Goal: Task Accomplishment & Management: Use online tool/utility

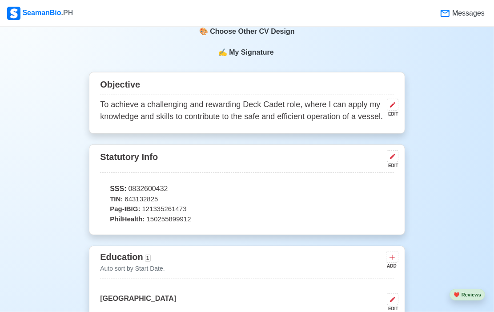
scroll to position [222, 0]
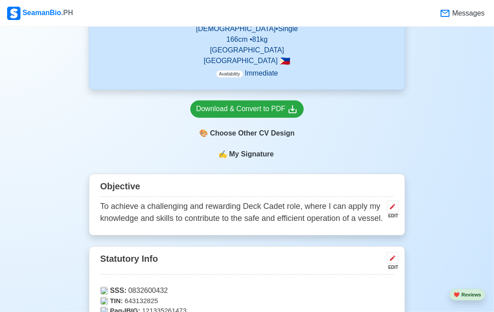
click at [256, 156] on span "My Signature" at bounding box center [251, 154] width 48 height 11
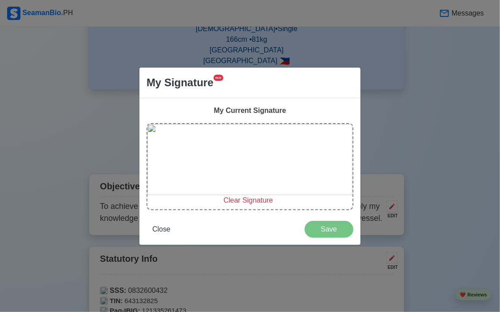
click at [240, 199] on span "Clear Signature" at bounding box center [247, 200] width 49 height 8
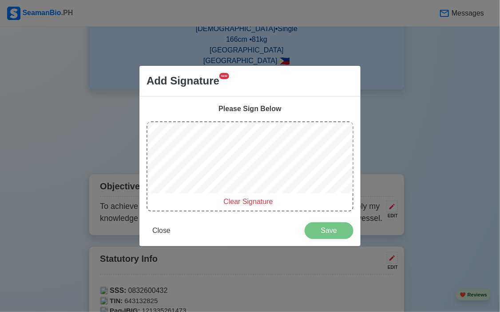
click at [256, 211] on div "Please Sign Below Clear Signature Close Save" at bounding box center [249, 171] width 221 height 150
click at [255, 207] on div "Clear Signature" at bounding box center [250, 166] width 207 height 90
click at [255, 202] on span "Clear Signature" at bounding box center [247, 202] width 49 height 8
click at [269, 233] on div "Please Sign Below Clear Signature Close Save" at bounding box center [249, 171] width 221 height 150
click at [251, 207] on div "Clear Signature" at bounding box center [250, 166] width 207 height 90
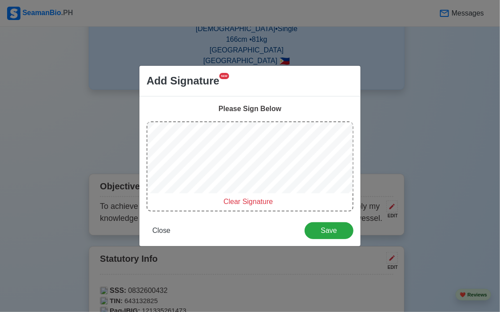
click at [251, 203] on span "Clear Signature" at bounding box center [247, 202] width 49 height 8
click at [247, 216] on div "Please Sign Below Clear Signature Close Save" at bounding box center [249, 171] width 221 height 150
click at [245, 204] on span "Clear Signature" at bounding box center [247, 202] width 49 height 8
click at [260, 206] on div "Clear Signature" at bounding box center [250, 166] width 207 height 90
click at [253, 199] on span "Clear Signature" at bounding box center [247, 202] width 49 height 8
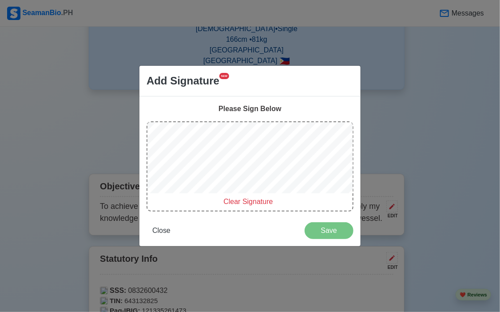
click at [279, 237] on div "Please Sign Below Clear Signature Close Save" at bounding box center [249, 171] width 221 height 150
drag, startPoint x: 157, startPoint y: 235, endPoint x: 175, endPoint y: 236, distance: 17.8
click at [160, 234] on span "Close" at bounding box center [161, 231] width 18 height 8
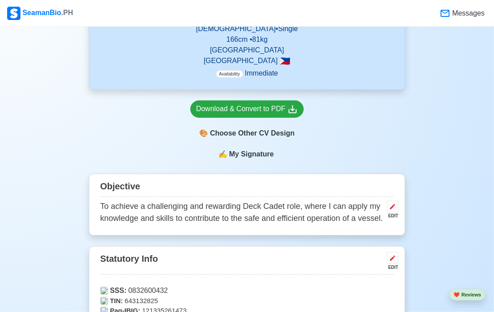
click at [252, 157] on span "My Signature" at bounding box center [251, 154] width 48 height 11
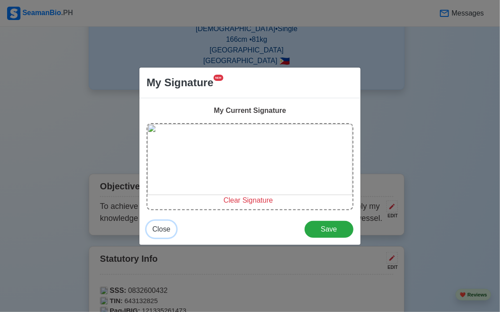
click at [158, 231] on span "Close" at bounding box center [161, 229] width 18 height 8
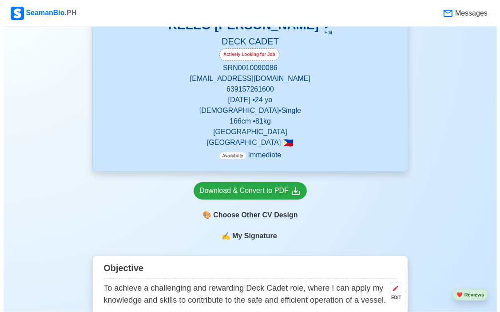
scroll to position [133, 0]
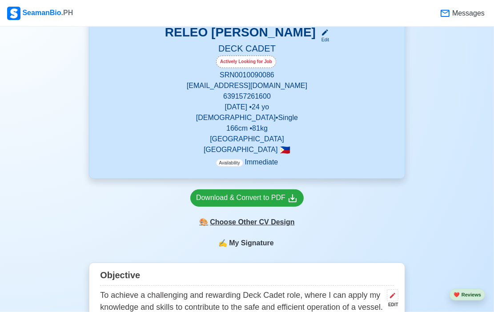
click at [257, 227] on div "🎨 Choose Other CV Design" at bounding box center [246, 222] width 113 height 17
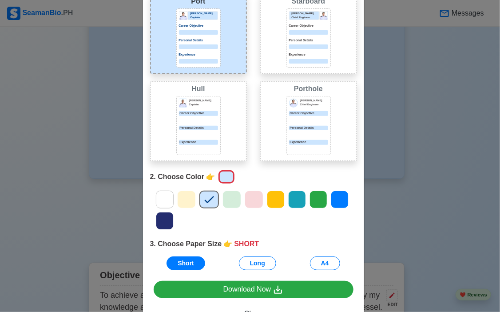
scroll to position [89, 0]
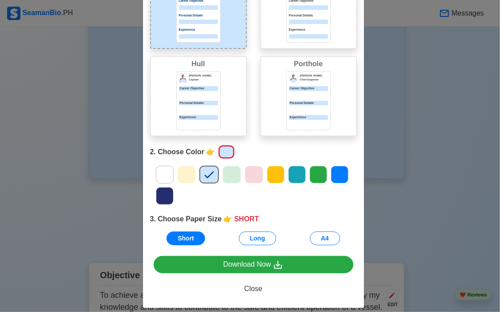
click at [161, 199] on icon at bounding box center [164, 195] width 13 height 13
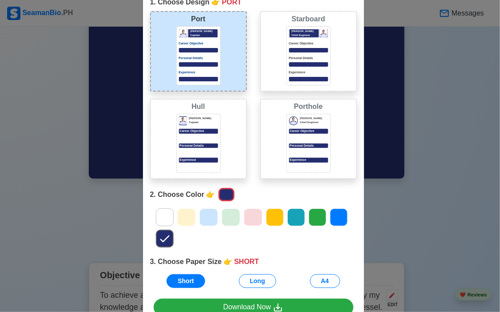
scroll to position [44, 0]
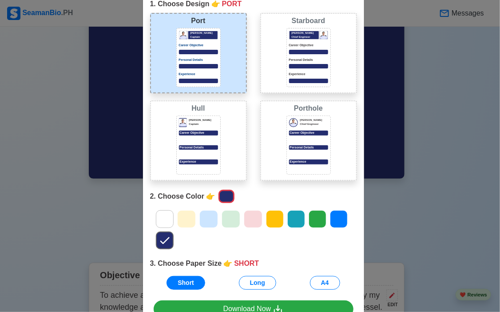
click at [183, 224] on icon at bounding box center [186, 218] width 13 height 13
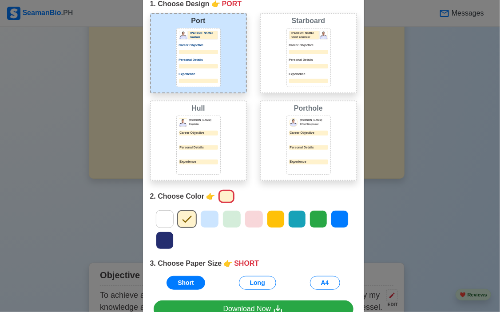
click at [168, 234] on div at bounding box center [165, 240] width 18 height 18
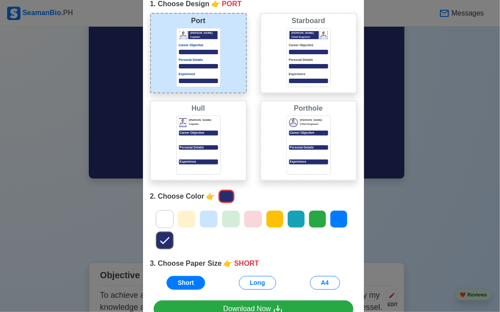
click at [255, 220] on icon at bounding box center [253, 218] width 13 height 13
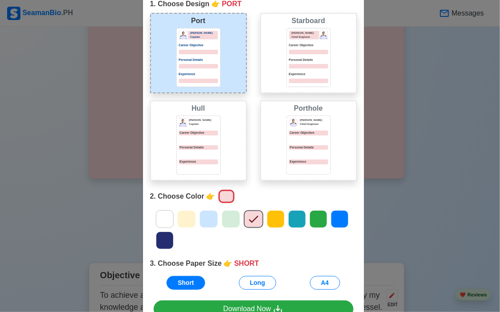
click at [275, 219] on icon at bounding box center [275, 218] width 13 height 13
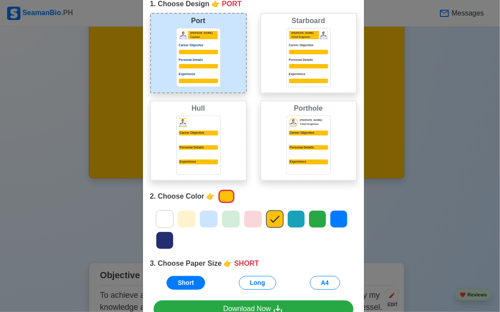
click at [291, 219] on icon at bounding box center [296, 218] width 13 height 13
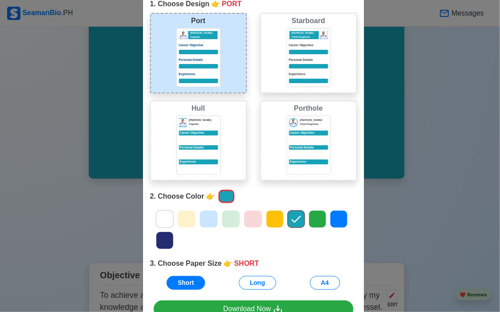
click at [313, 217] on icon at bounding box center [317, 218] width 13 height 13
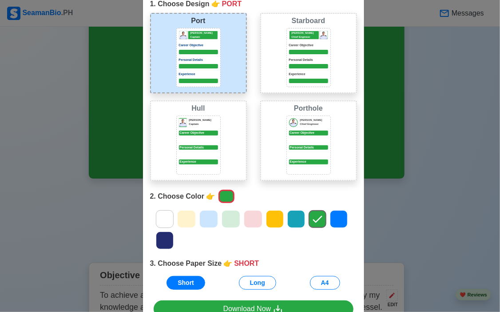
click at [226, 221] on icon at bounding box center [230, 219] width 9 height 7
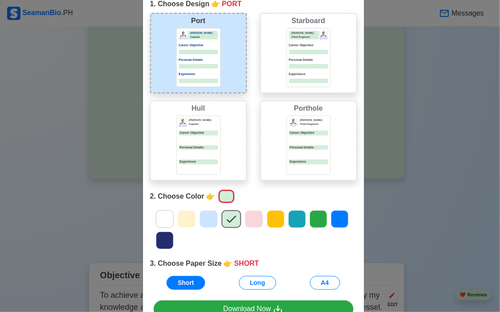
click at [204, 221] on icon at bounding box center [208, 219] width 9 height 7
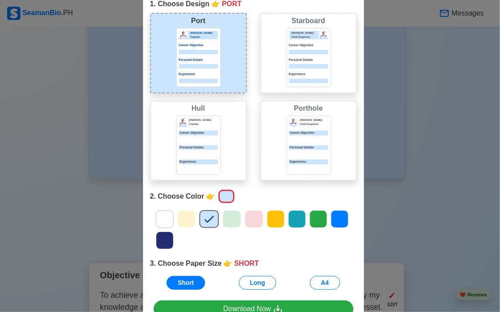
click at [183, 217] on icon at bounding box center [186, 218] width 13 height 13
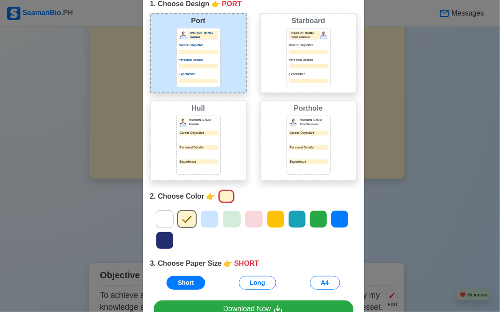
click at [231, 216] on icon at bounding box center [231, 219] width 9 height 7
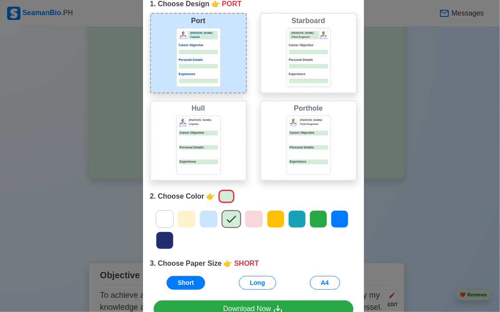
click at [258, 219] on div at bounding box center [254, 219] width 19 height 18
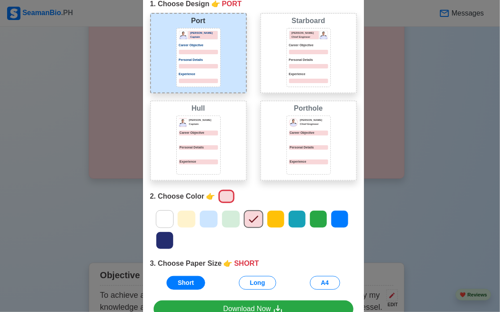
click at [235, 221] on div at bounding box center [231, 219] width 19 height 18
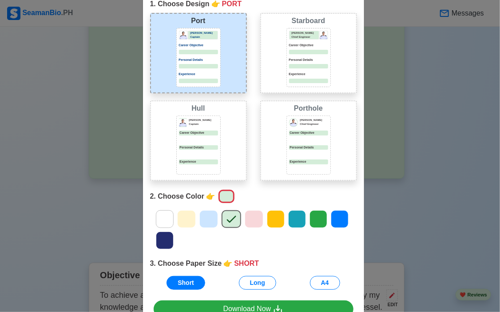
drag, startPoint x: 213, startPoint y: 221, endPoint x: 235, endPoint y: 222, distance: 22.2
click at [216, 220] on div at bounding box center [253, 229] width 220 height 43
click at [336, 217] on icon at bounding box center [339, 218] width 13 height 13
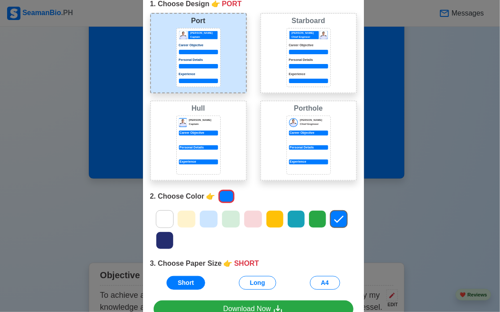
click at [204, 221] on icon at bounding box center [208, 219] width 9 height 7
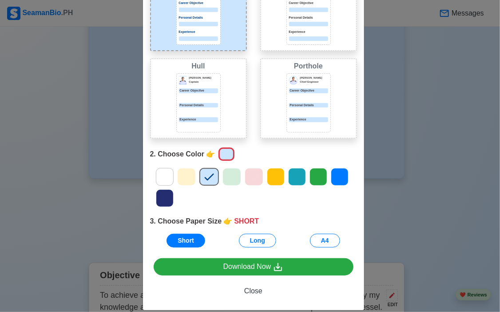
scroll to position [89, 0]
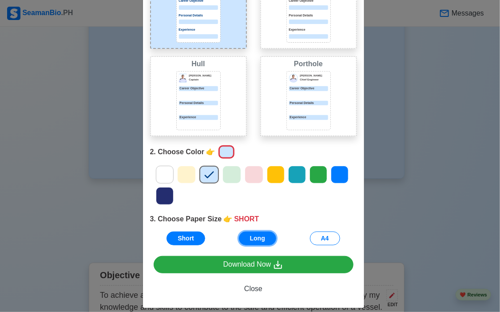
click at [256, 240] on button "Long" at bounding box center [257, 238] width 37 height 14
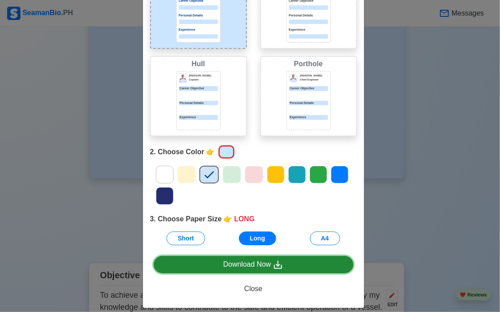
click at [289, 265] on link "Download Now" at bounding box center [254, 264] width 200 height 17
